Goal: Task Accomplishment & Management: Use online tool/utility

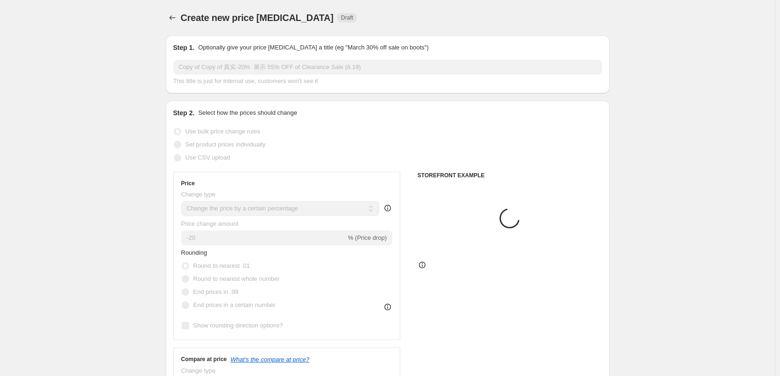
select select "percentage"
select select "pp"
select select "collection"
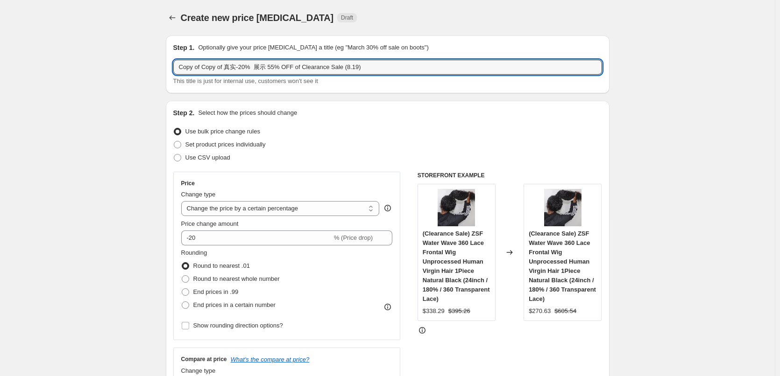
drag, startPoint x: 203, startPoint y: 69, endPoint x: 167, endPoint y: 70, distance: 36.4
click at [332, 68] on input "Copy of 真实-20% 展示 55% OFF of Clearance Sale (8.19)" at bounding box center [387, 67] width 429 height 15
drag, startPoint x: 331, startPoint y: 67, endPoint x: 322, endPoint y: 68, distance: 8.9
click at [322, 68] on input "Copy of 真实-20% 展示 55% OFF of Clearance Sale (8.19)" at bounding box center [387, 67] width 429 height 15
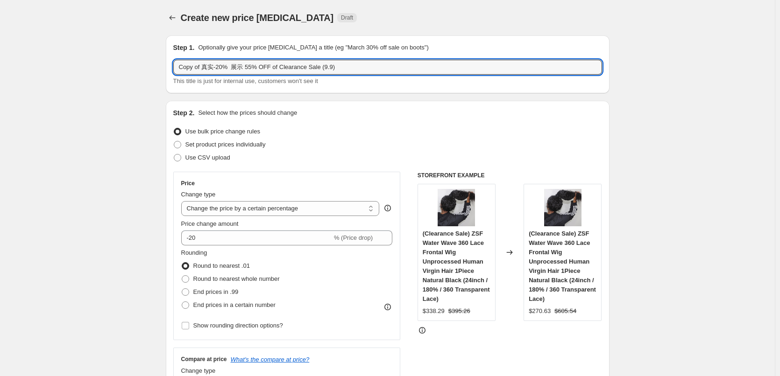
type input "Copy of 真实-20% 展示 55% OFF of Clearance Sale (9.9)"
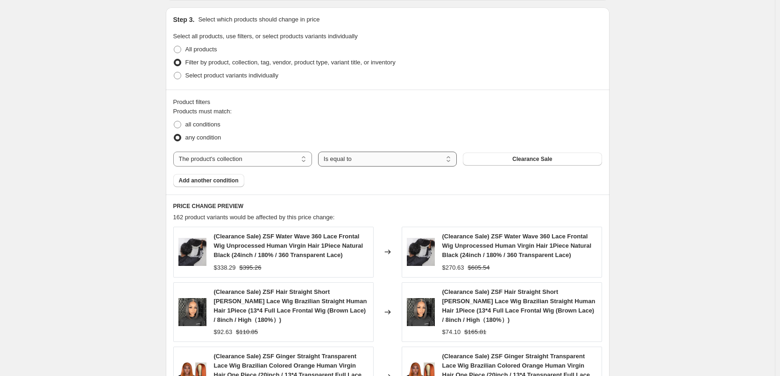
scroll to position [701, 0]
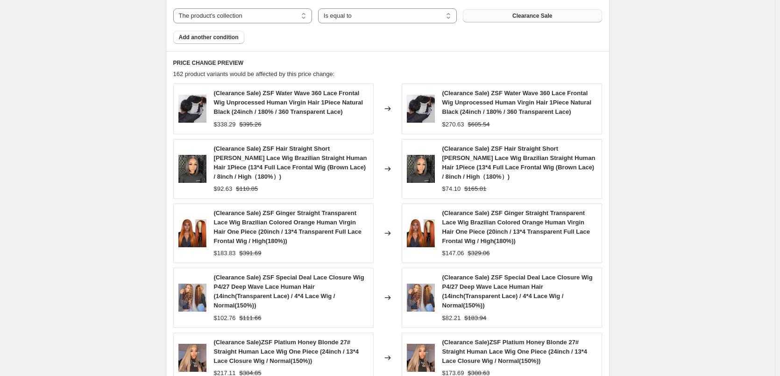
click at [542, 16] on span "Clearance Sale" at bounding box center [532, 15] width 40 height 7
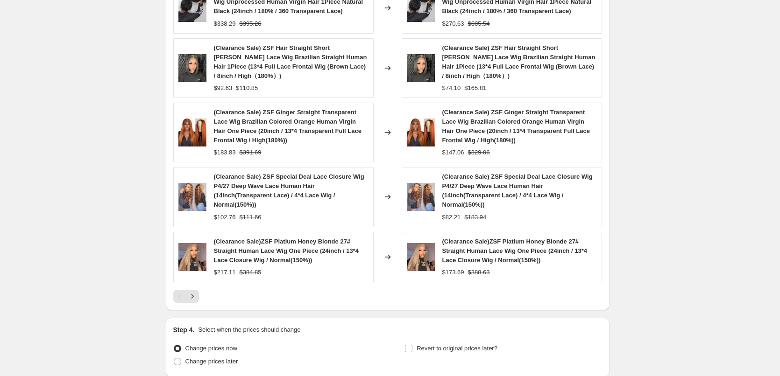
scroll to position [881, 0]
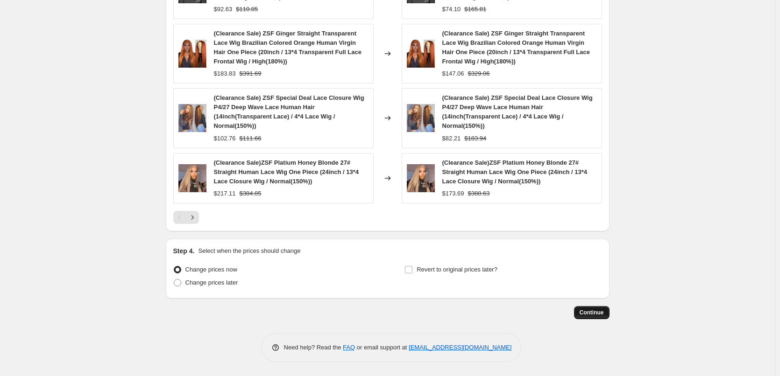
click at [589, 314] on span "Continue" at bounding box center [592, 312] width 24 height 7
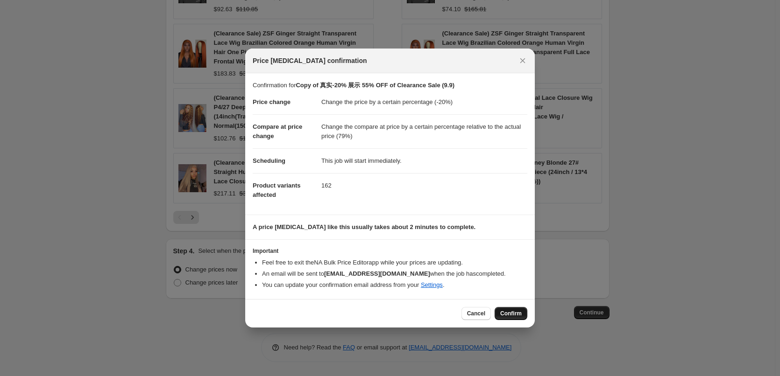
click at [513, 311] on span "Confirm" at bounding box center [510, 313] width 21 height 7
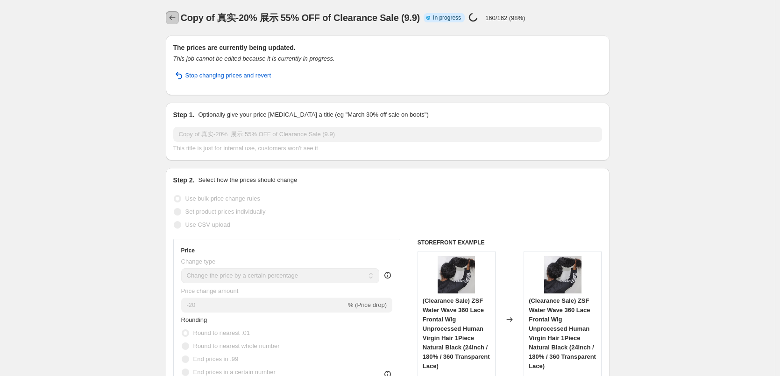
click at [177, 14] on icon "Price change jobs" at bounding box center [172, 17] width 9 height 9
